Goal: Task Accomplishment & Management: Use online tool/utility

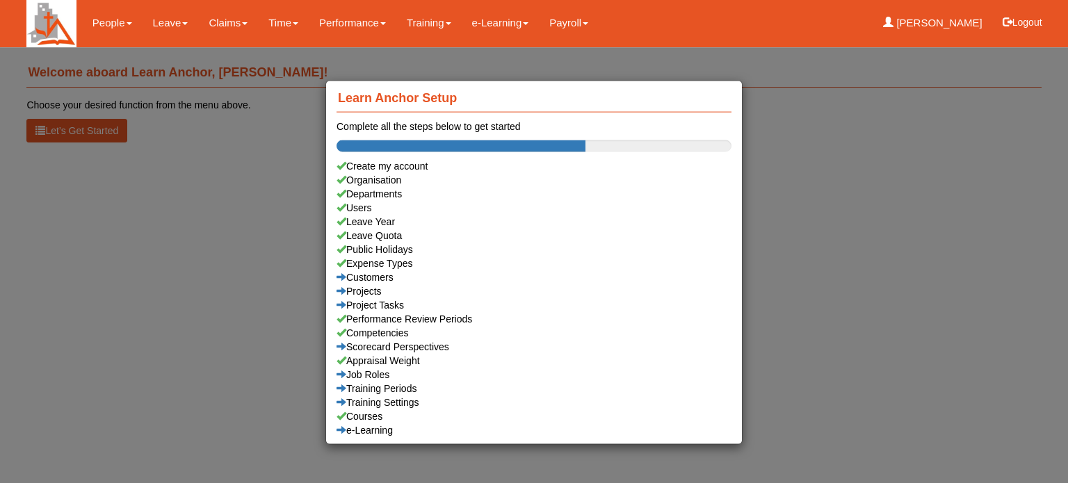
click at [154, 22] on div "Learn Anchor Setup Complete all the steps below to get started Create my accoun…" at bounding box center [534, 241] width 1068 height 483
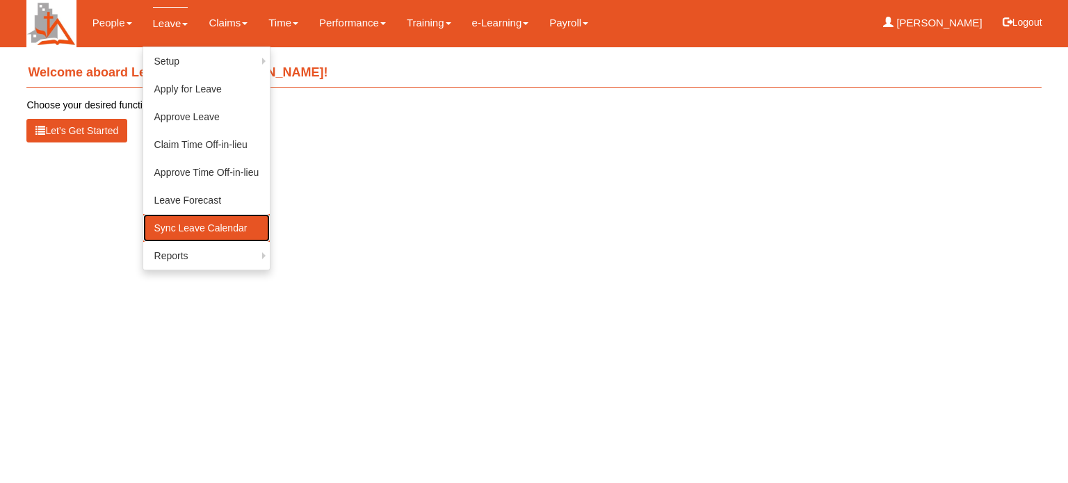
click at [175, 223] on link "Sync Leave Calendar" at bounding box center [206, 228] width 127 height 28
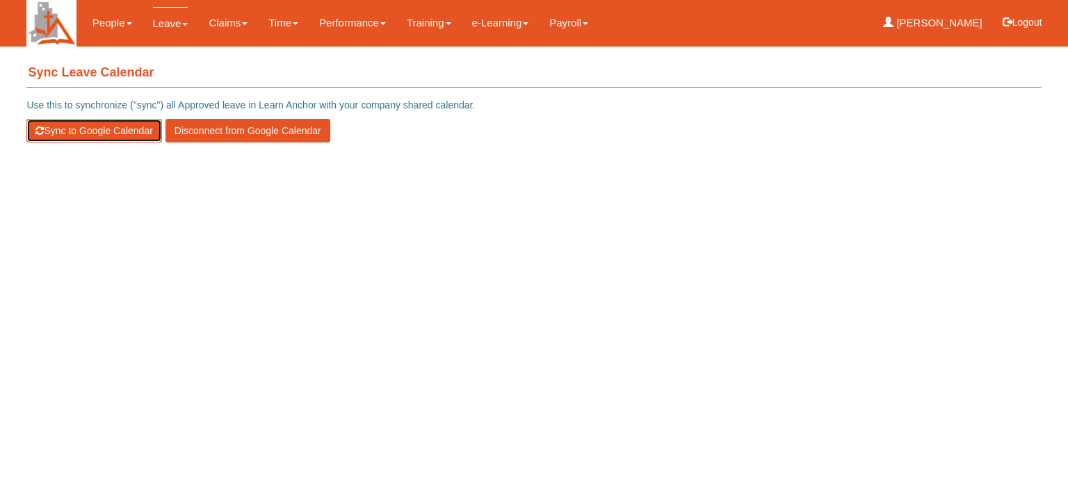
click at [81, 131] on button "Sync to Google Calendar" at bounding box center [93, 131] width 135 height 24
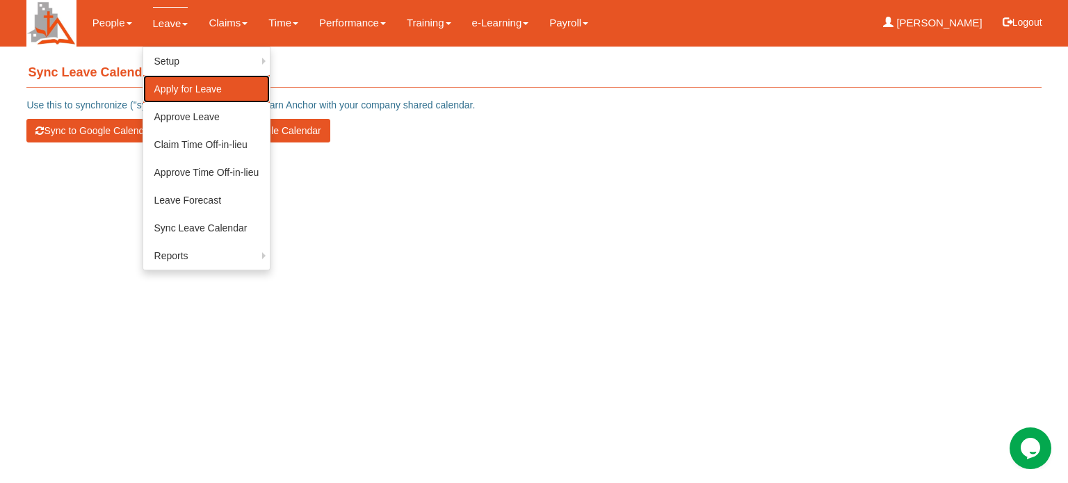
click at [163, 86] on link "Apply for Leave" at bounding box center [206, 89] width 127 height 28
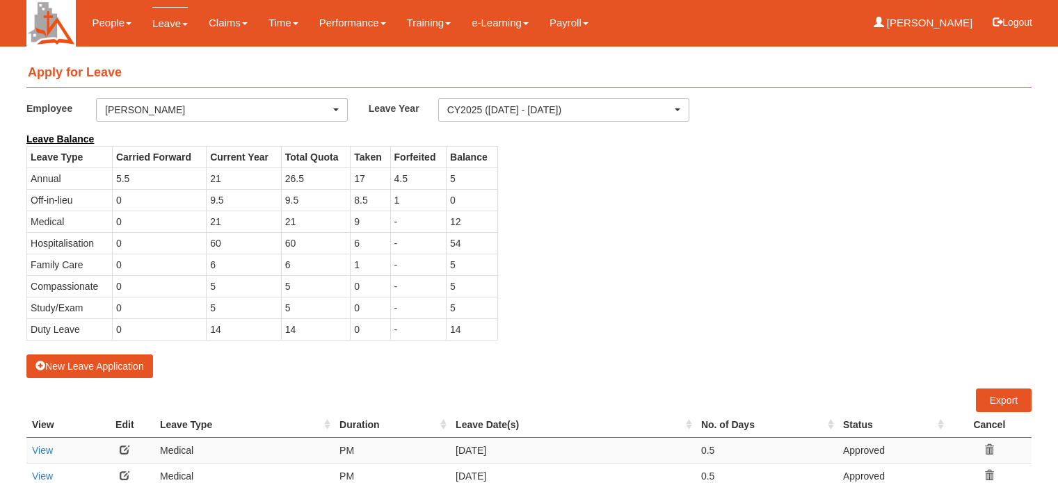
select select "50"
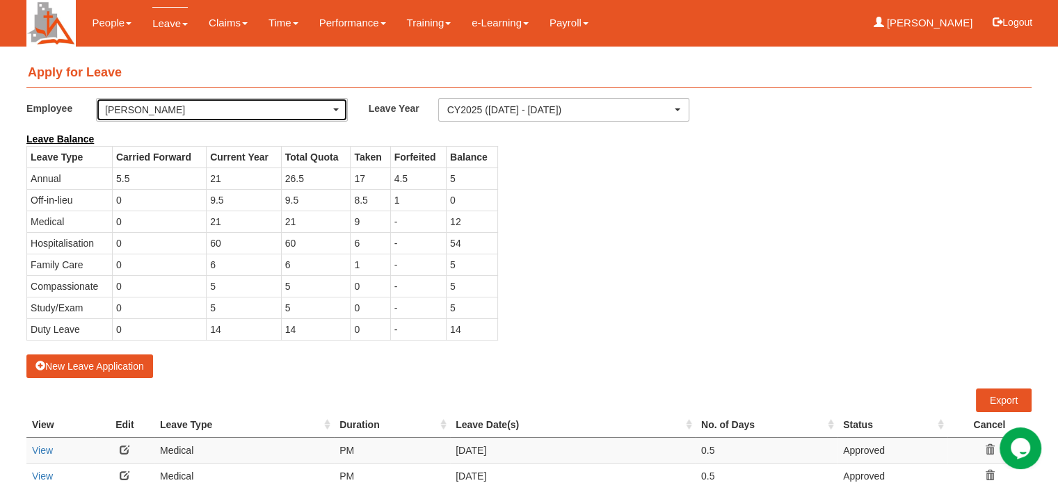
click at [337, 113] on div "[PERSON_NAME]" at bounding box center [222, 110] width 234 height 14
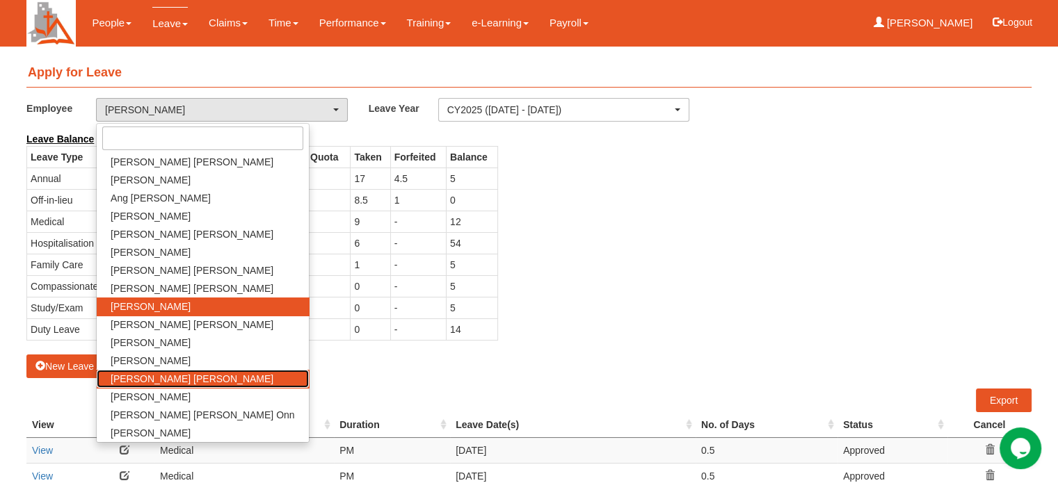
click at [186, 380] on span "Ong Pei Chin Charis" at bounding box center [192, 379] width 163 height 14
select select "c4f0c6fa-9d86-4a46-b1e9-d948dc1e8116"
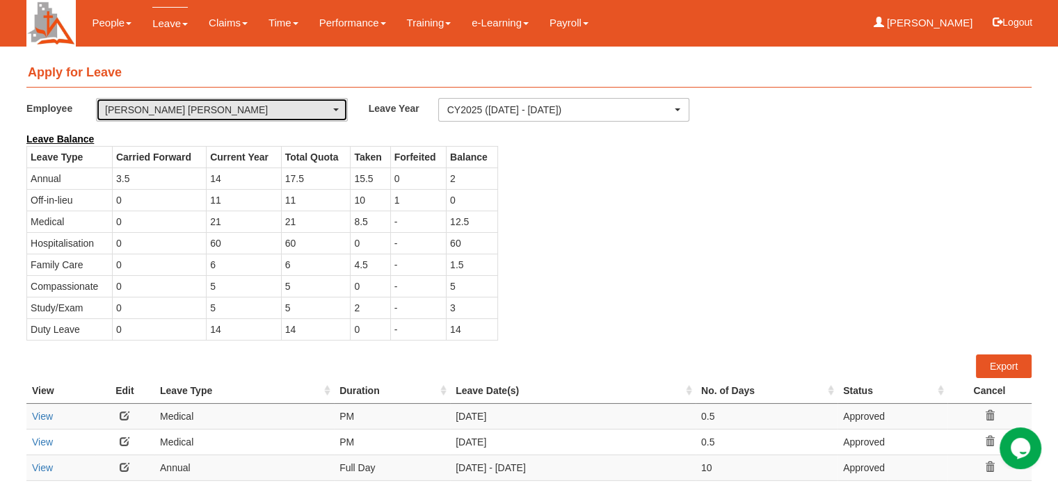
select select "50"
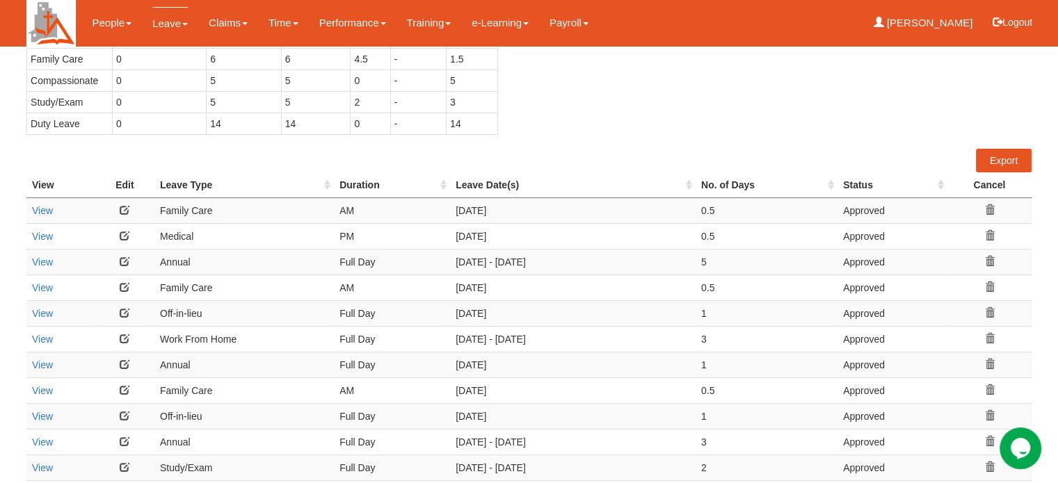
scroll to position [209, 0]
